Goal: Task Accomplishment & Management: Complete application form

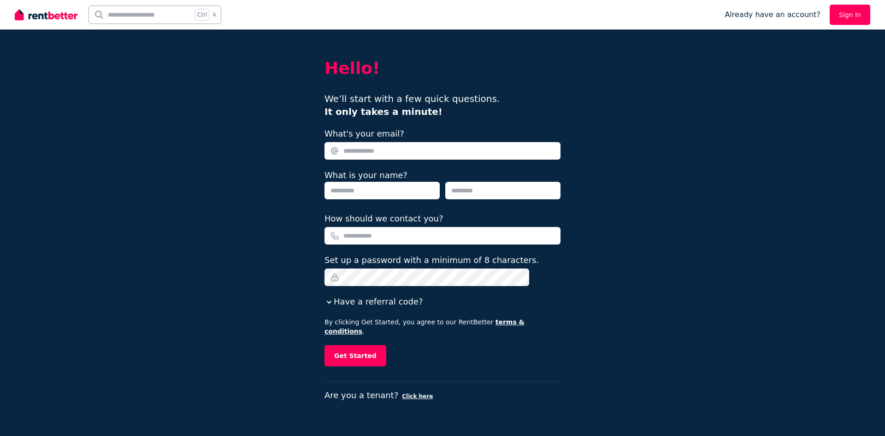
click at [411, 152] on input "What's your email?" at bounding box center [443, 151] width 236 height 18
type input "**********"
click at [385, 189] on input "text" at bounding box center [382, 191] width 115 height 18
type input "*****"
click at [476, 187] on input "text" at bounding box center [502, 191] width 115 height 18
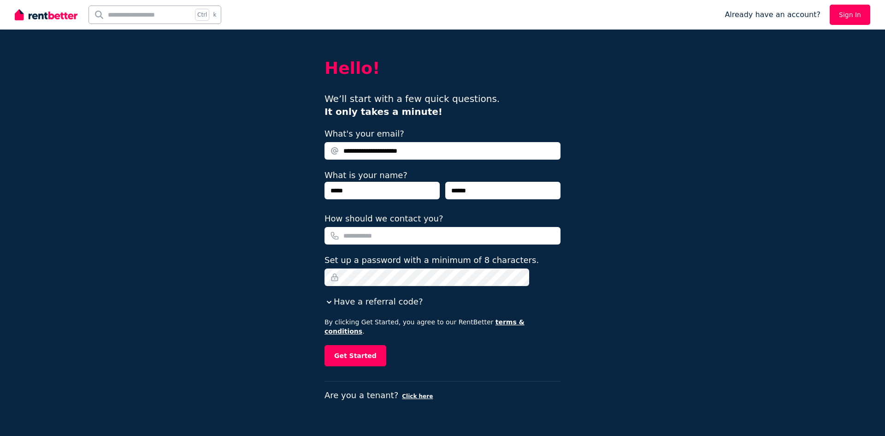
type input "******"
click at [420, 234] on input "How should we contact you?" at bounding box center [443, 236] width 236 height 18
type input "**********"
click at [366, 345] on button "Get Started" at bounding box center [356, 355] width 62 height 21
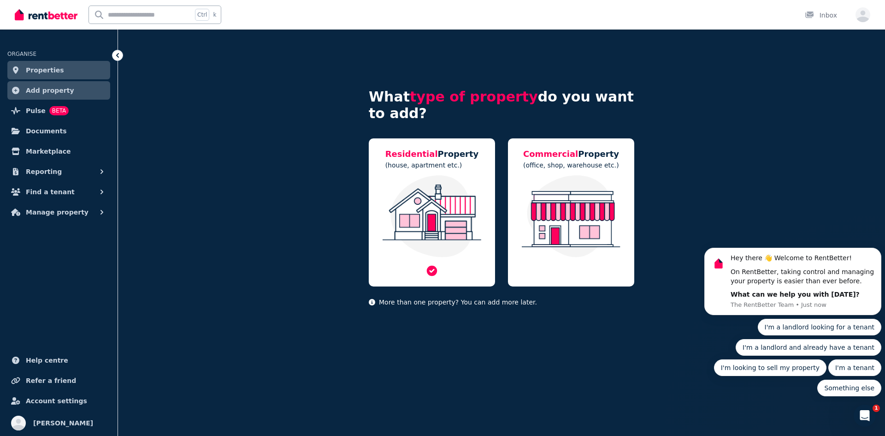
click at [431, 199] on img at bounding box center [432, 216] width 108 height 82
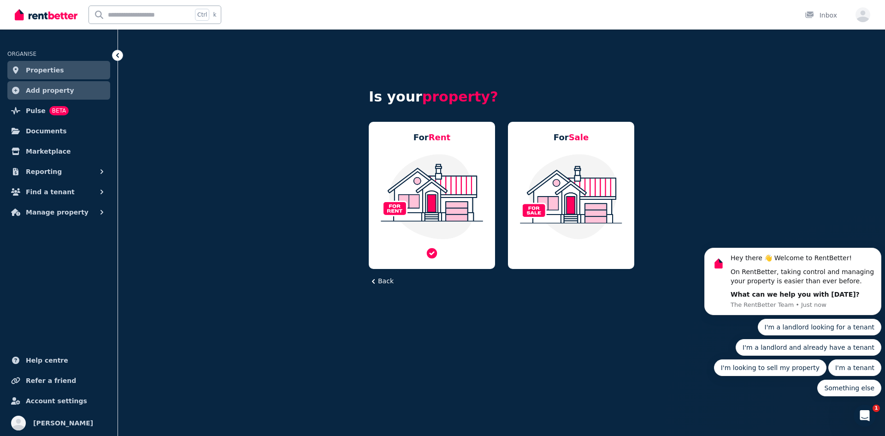
click at [447, 182] on img at bounding box center [432, 196] width 108 height 87
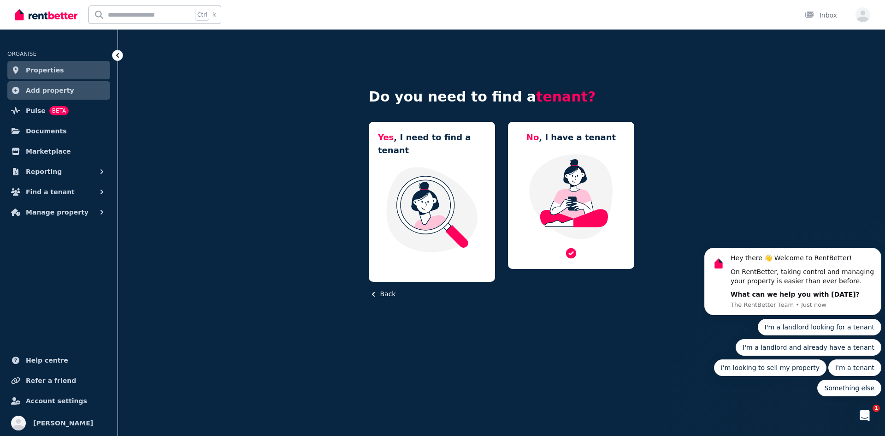
click at [578, 190] on img at bounding box center [571, 196] width 108 height 87
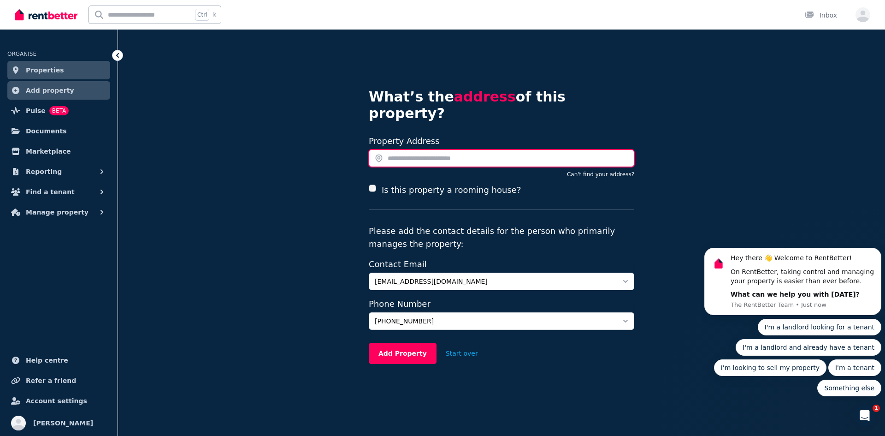
click at [406, 149] on input "text" at bounding box center [502, 158] width 266 height 18
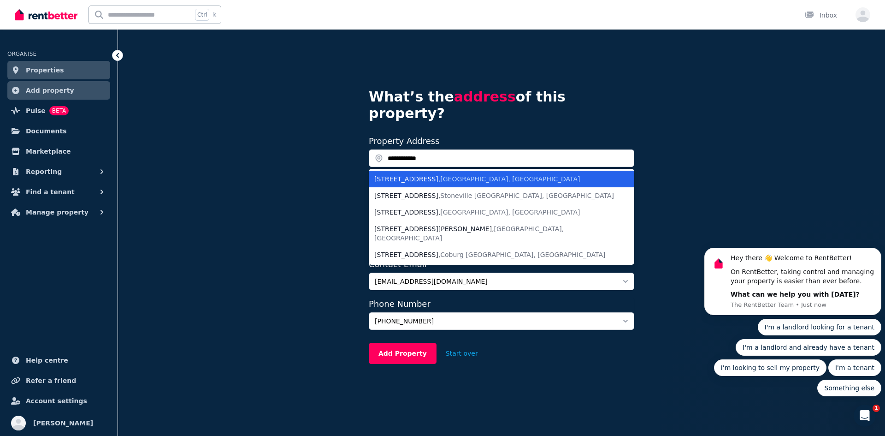
click at [415, 174] on div "338/325 Anketell Street , Australian Capital Territory, Australia" at bounding box center [495, 178] width 243 height 9
type input "**********"
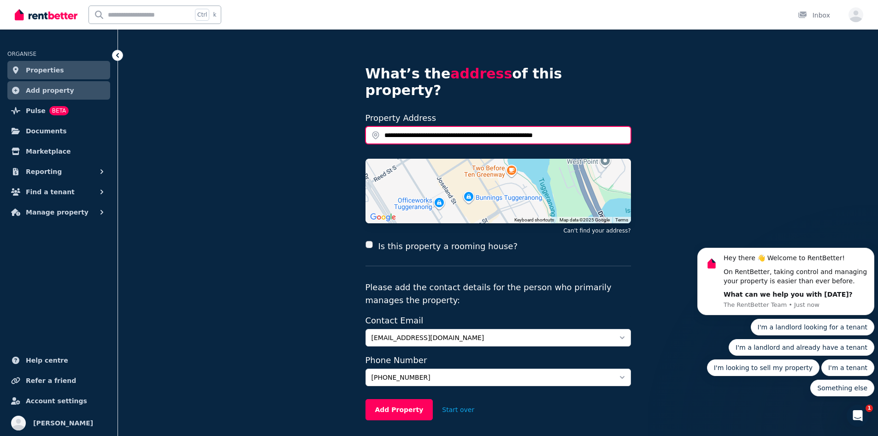
scroll to position [42, 0]
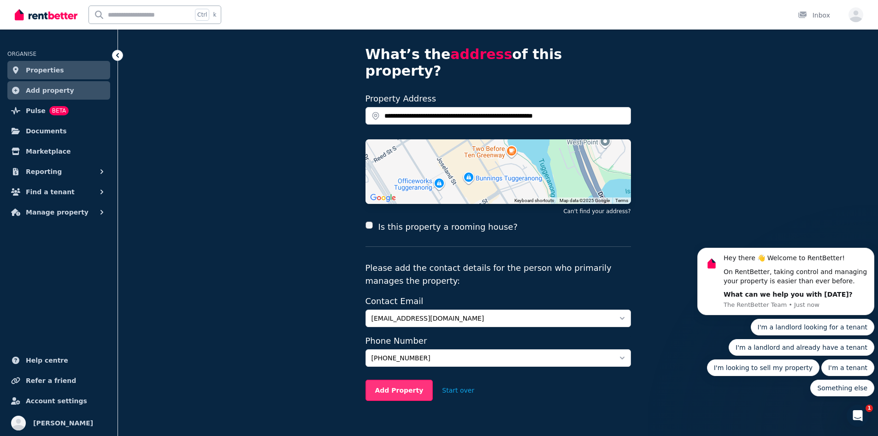
click at [396, 379] on button "Add Property" at bounding box center [400, 389] width 68 height 21
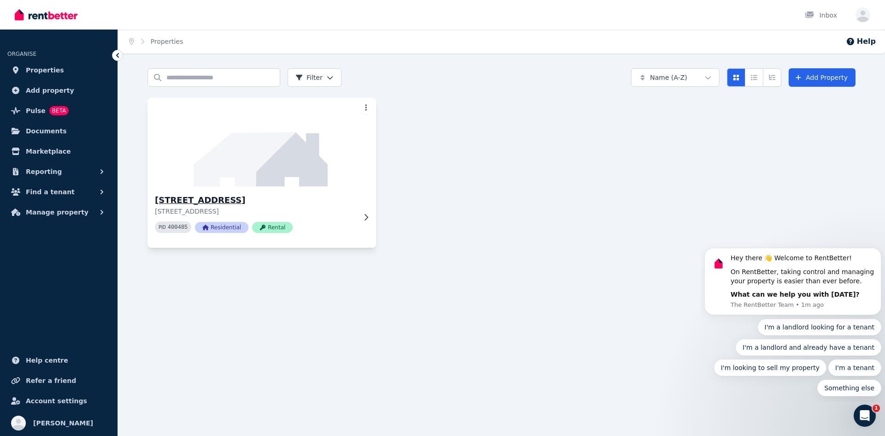
click at [347, 215] on p "[STREET_ADDRESS]" at bounding box center [255, 211] width 201 height 9
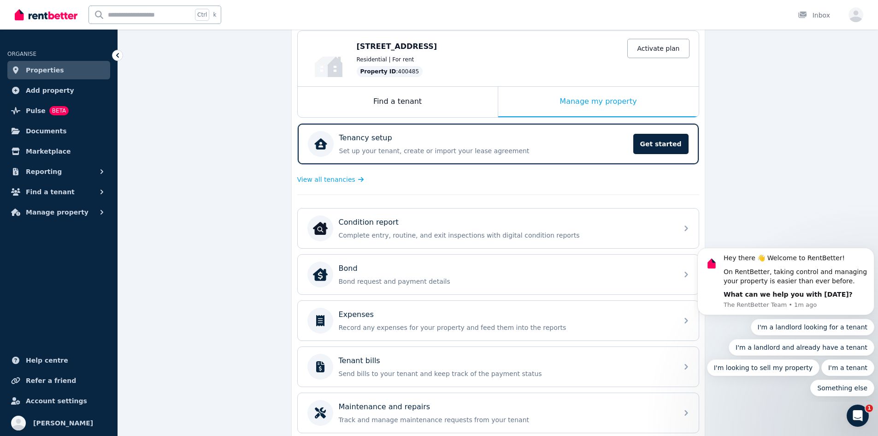
scroll to position [46, 0]
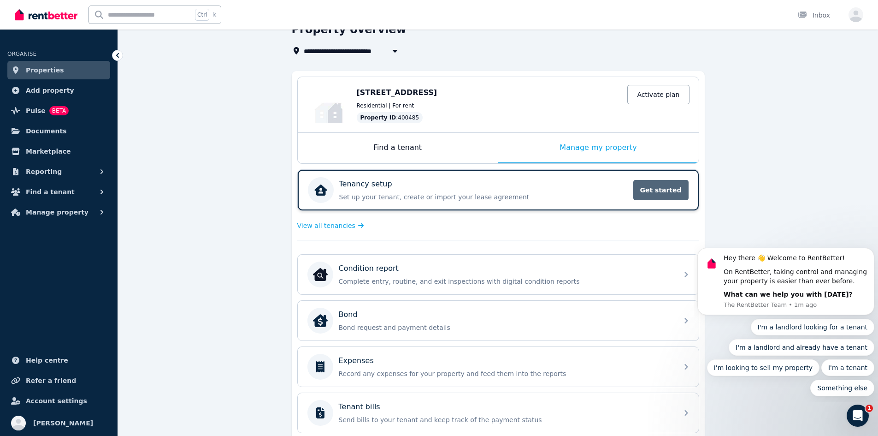
click at [655, 188] on span "Get started" at bounding box center [660, 190] width 55 height 20
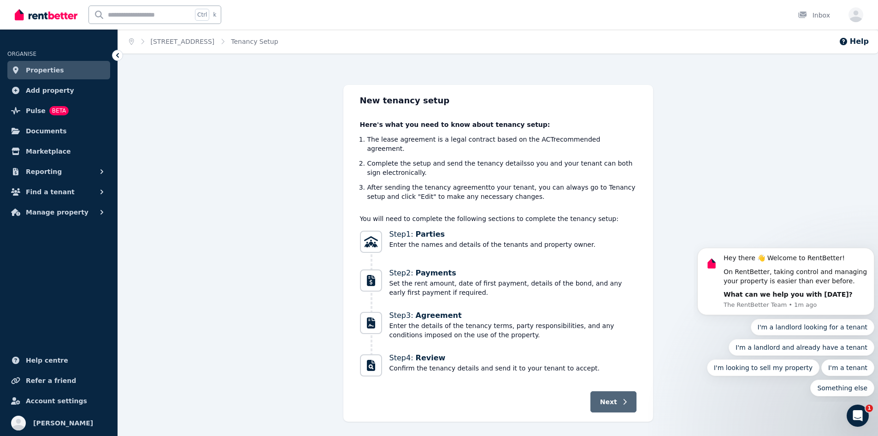
click at [615, 397] on span "Next" at bounding box center [608, 401] width 17 height 9
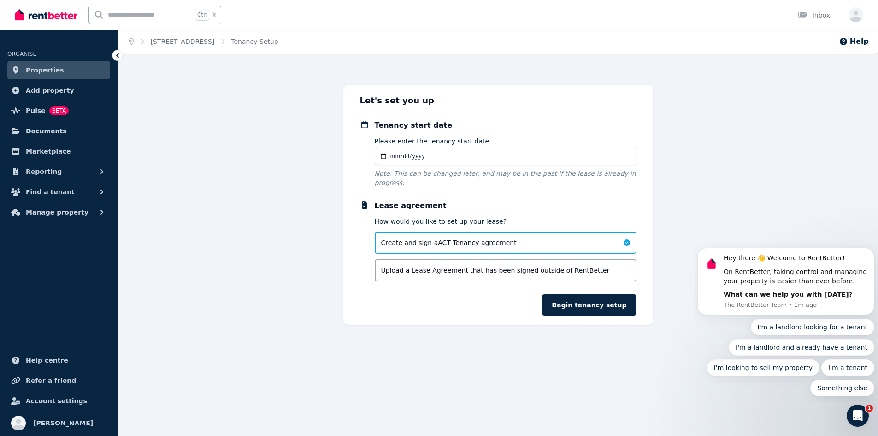
click at [399, 154] on input "Please enter the tenancy start date" at bounding box center [506, 157] width 262 height 18
type input "**********"
click at [404, 155] on input "Please enter the tenancy start date" at bounding box center [506, 157] width 262 height 18
click at [392, 155] on input "Please enter the tenancy start date" at bounding box center [506, 157] width 262 height 18
type input "**********"
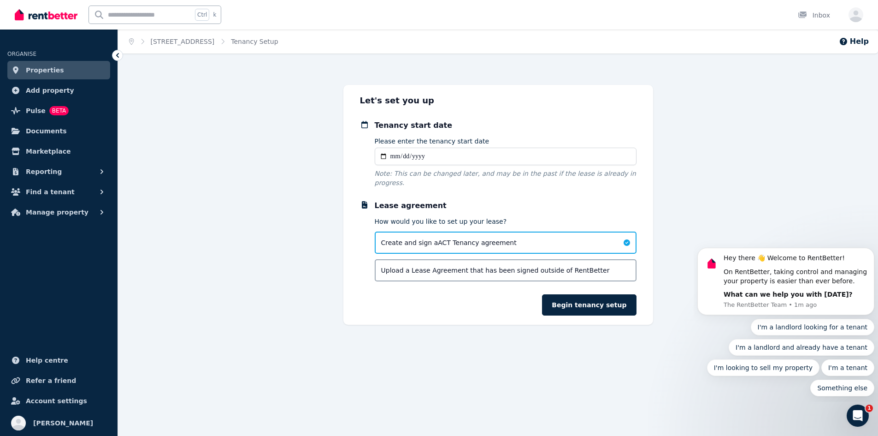
click at [484, 200] on p "Lease agreement" at bounding box center [506, 205] width 262 height 11
click at [599, 297] on button "Begin tenancy setup" at bounding box center [589, 304] width 94 height 21
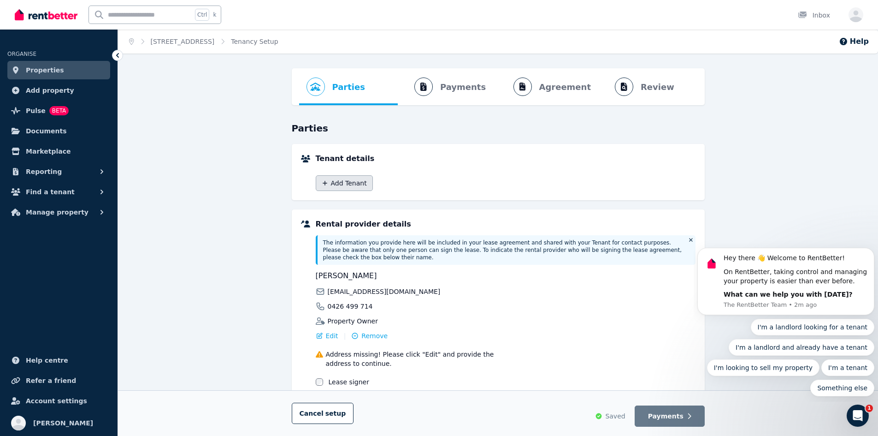
click at [348, 180] on button "Add Tenant" at bounding box center [344, 183] width 57 height 16
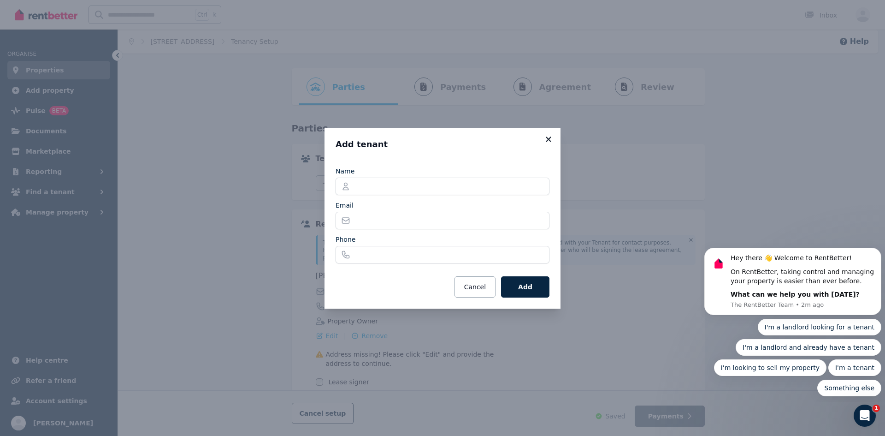
click at [547, 139] on icon at bounding box center [548, 139] width 9 height 8
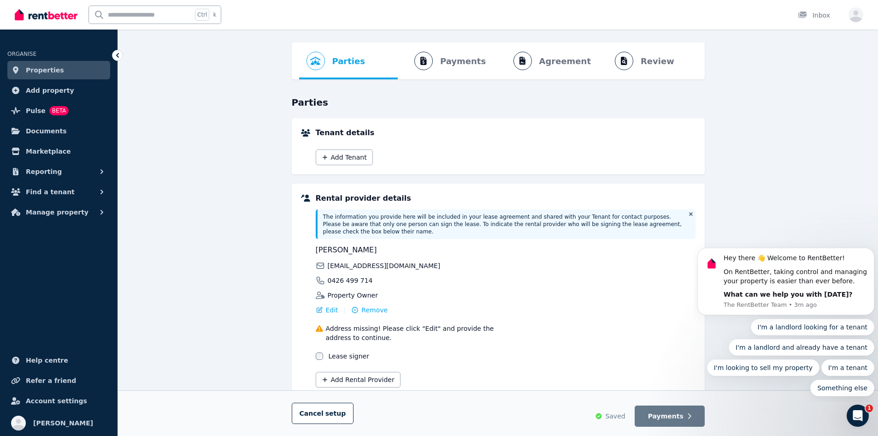
scroll to position [51, 0]
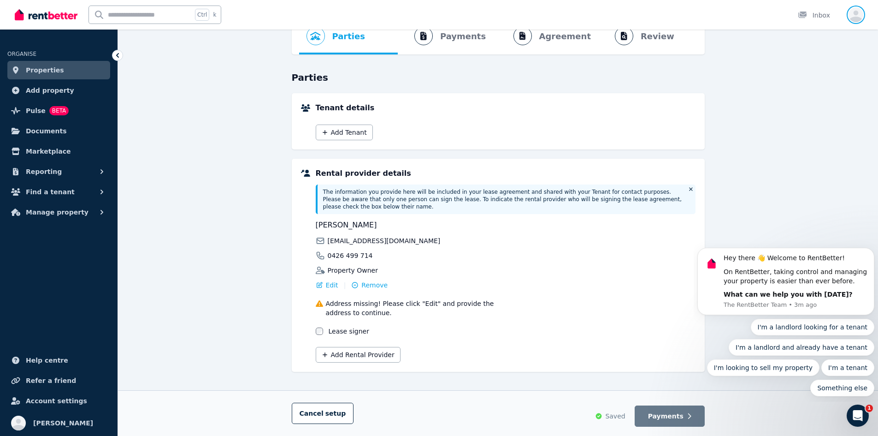
click at [854, 16] on icon "button" at bounding box center [856, 14] width 15 height 15
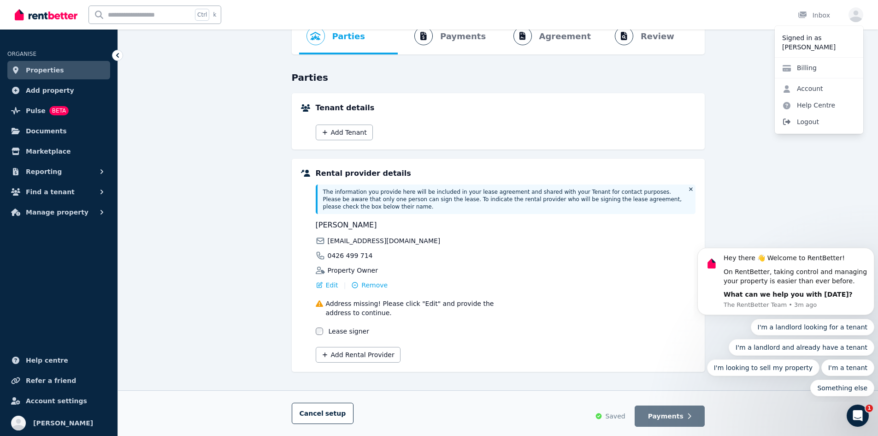
click at [829, 122] on span "Logout" at bounding box center [819, 121] width 89 height 17
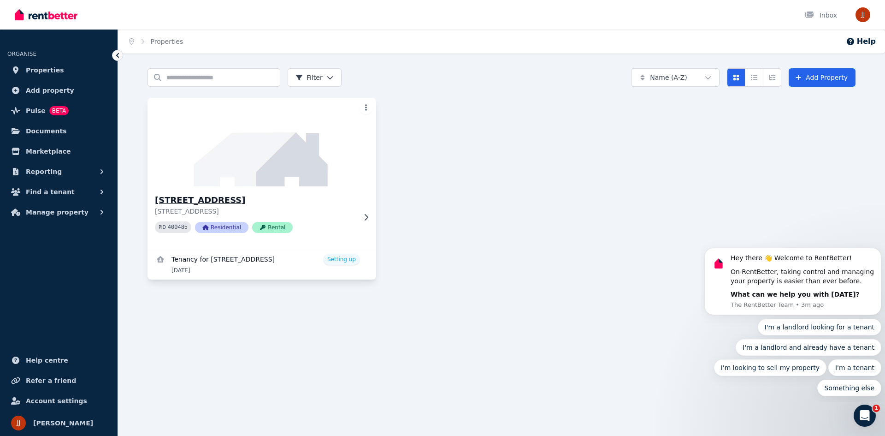
click at [305, 206] on h3 "[STREET_ADDRESS]" at bounding box center [255, 200] width 201 height 13
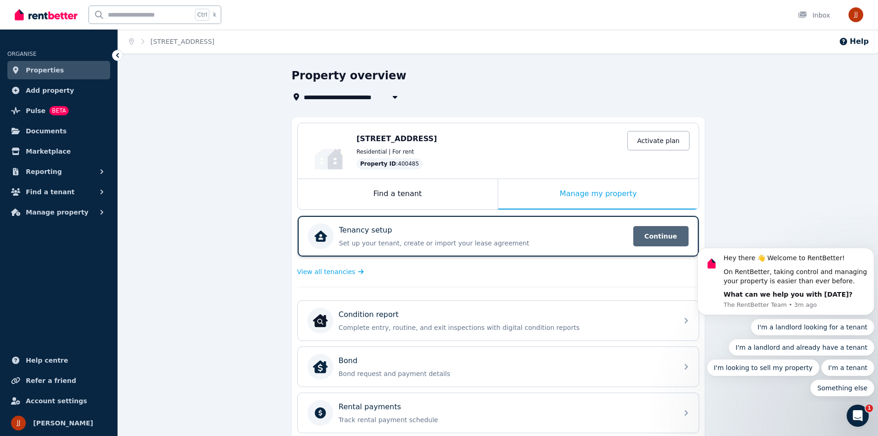
click at [677, 240] on span "Continue" at bounding box center [660, 236] width 55 height 20
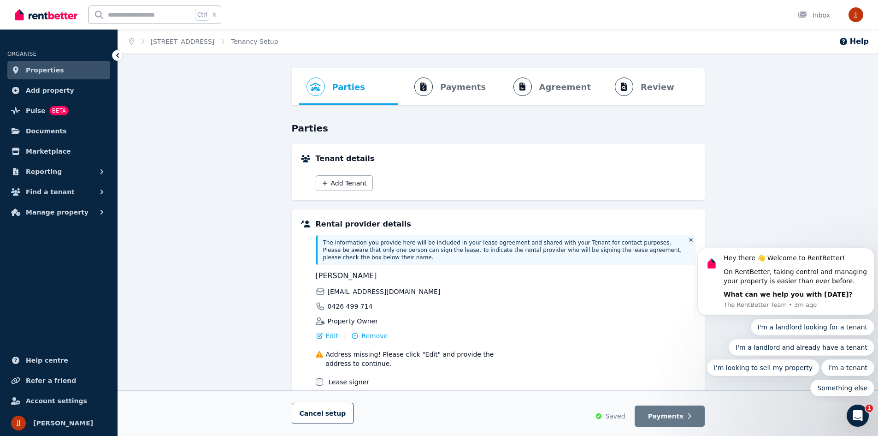
click at [460, 91] on ol "Parties Rental provider and tenant details Payments Bond and rental payments Ag…" at bounding box center [498, 86] width 398 height 37
click at [350, 180] on button "Add Tenant" at bounding box center [344, 183] width 57 height 16
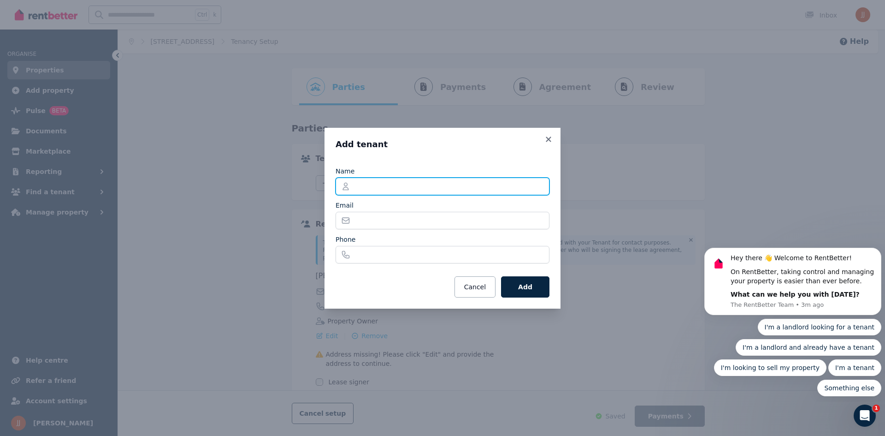
click at [366, 189] on input "Name" at bounding box center [443, 186] width 214 height 18
type input "*"
type input "****"
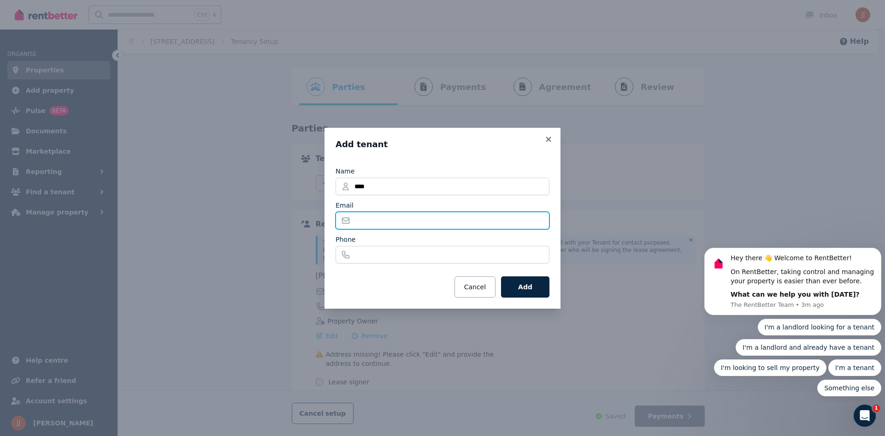
click at [368, 222] on input "Email" at bounding box center [443, 221] width 214 height 18
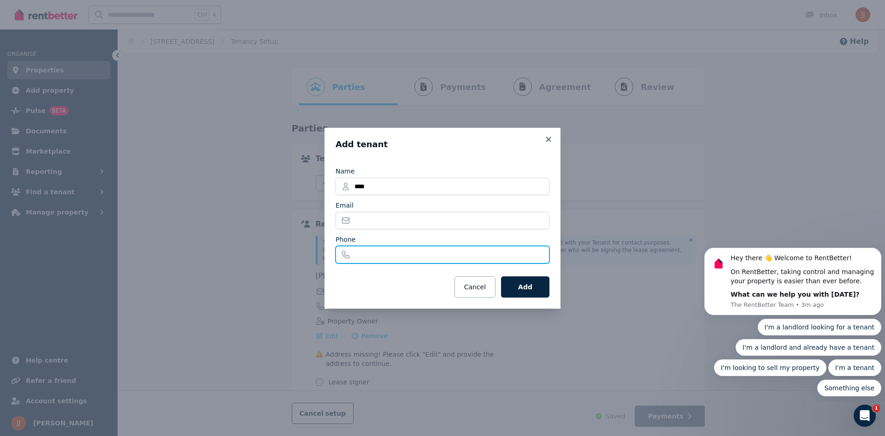
click at [368, 252] on input "Phone" at bounding box center [443, 255] width 214 height 18
type input "**********"
click at [540, 286] on button "Add" at bounding box center [525, 286] width 48 height 21
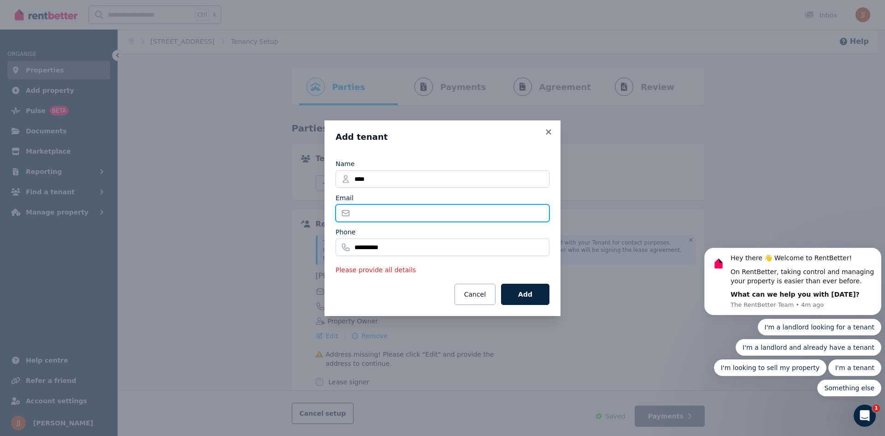
click at [384, 213] on input "Email" at bounding box center [443, 213] width 214 height 18
click at [547, 134] on icon at bounding box center [548, 132] width 9 height 8
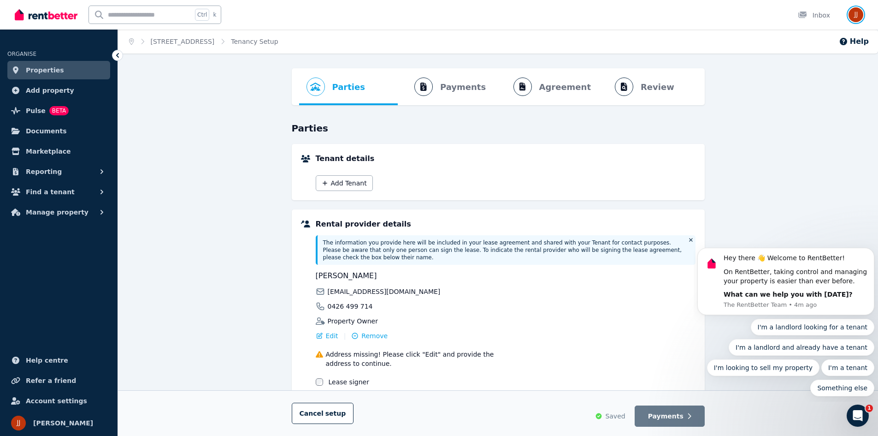
click at [860, 13] on img "button" at bounding box center [856, 14] width 15 height 15
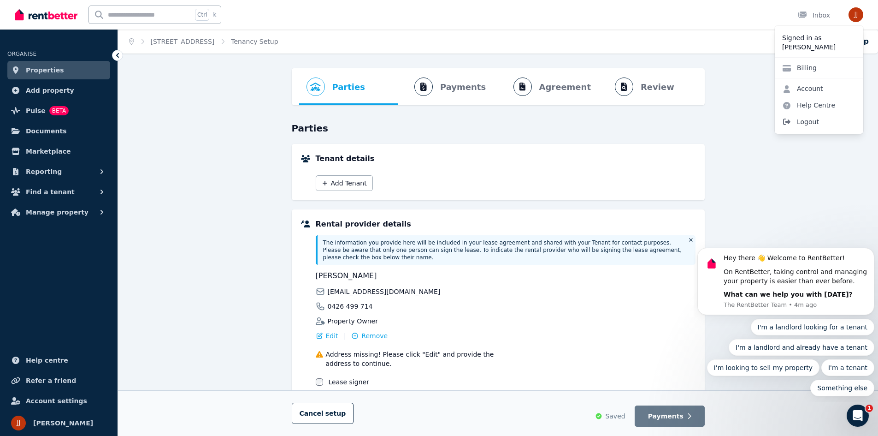
click at [811, 124] on span "Logout" at bounding box center [819, 121] width 89 height 17
